Goal: Find specific page/section: Find specific page/section

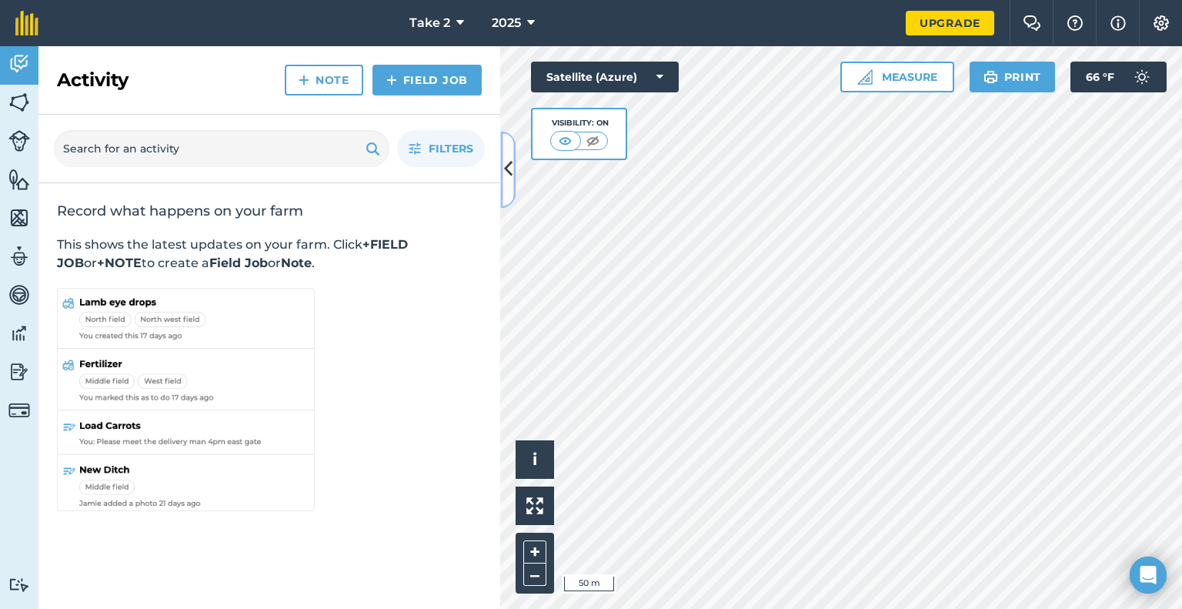
click at [506, 152] on button at bounding box center [507, 169] width 15 height 77
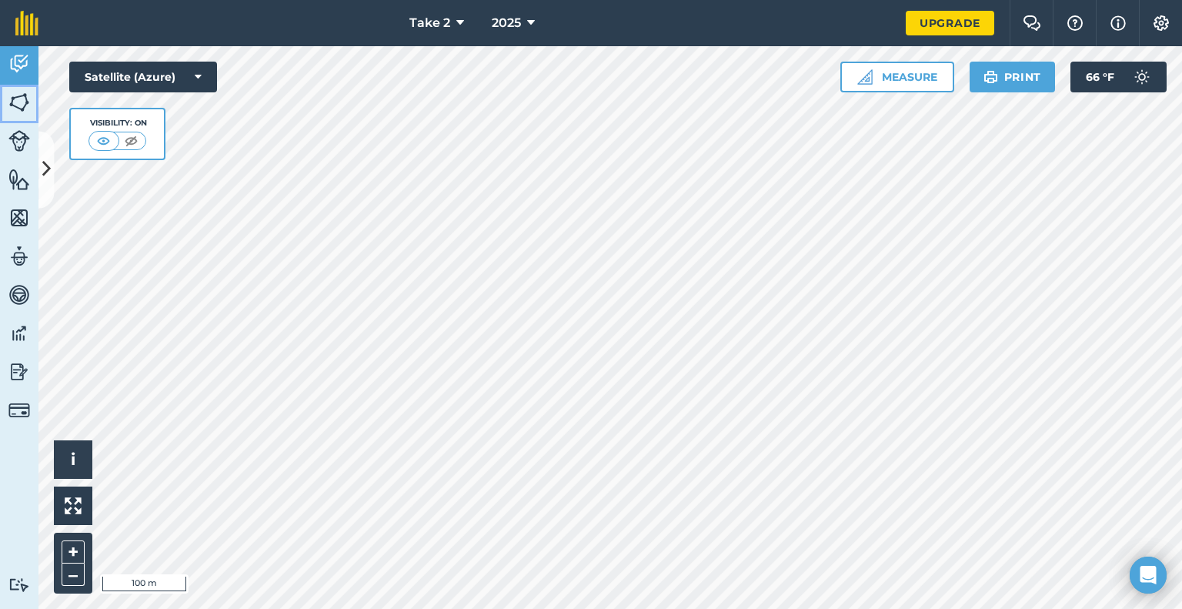
click at [28, 107] on img at bounding box center [19, 102] width 22 height 23
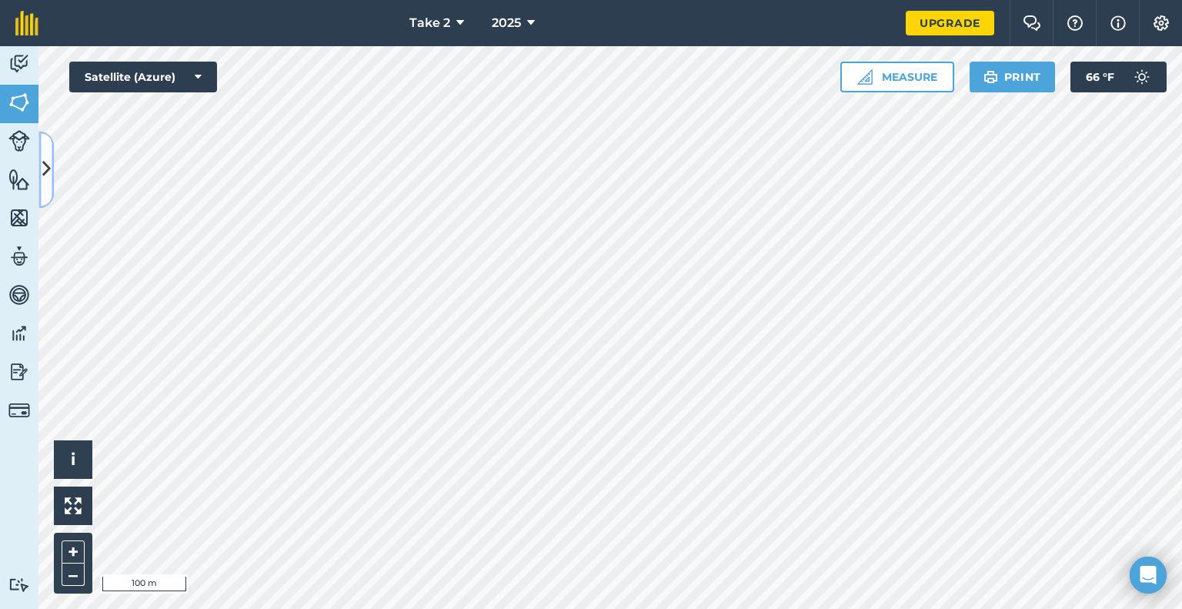
click at [42, 159] on icon at bounding box center [46, 169] width 8 height 27
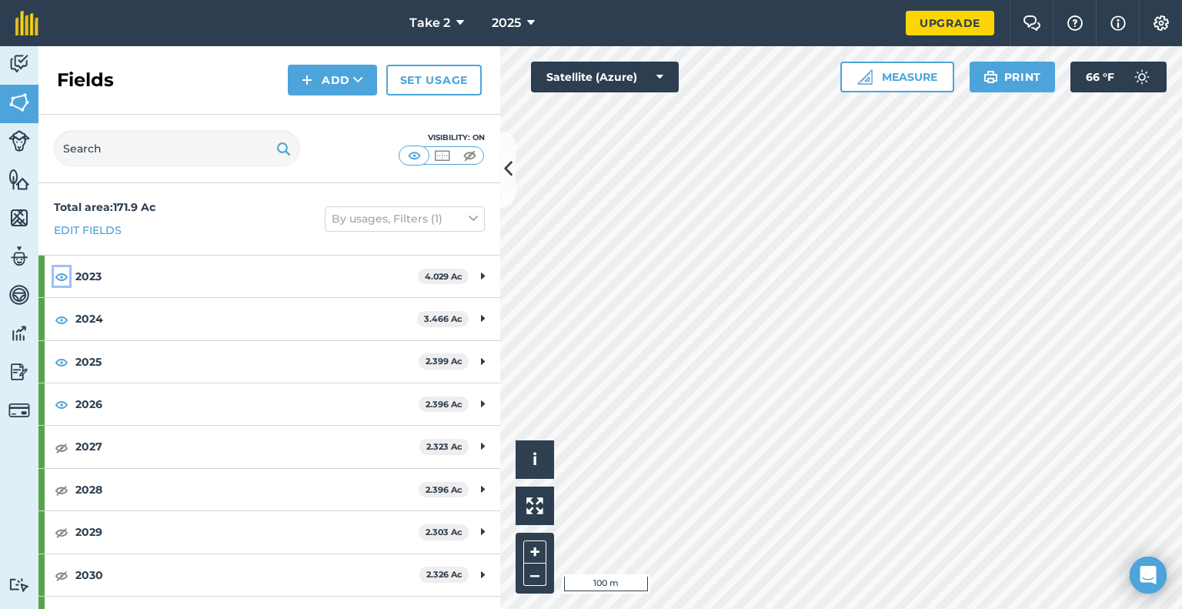
click at [65, 279] on img at bounding box center [62, 276] width 14 height 18
click at [58, 276] on img at bounding box center [62, 276] width 14 height 18
click at [61, 325] on img at bounding box center [62, 319] width 14 height 18
